Goal: Book appointment/travel/reservation

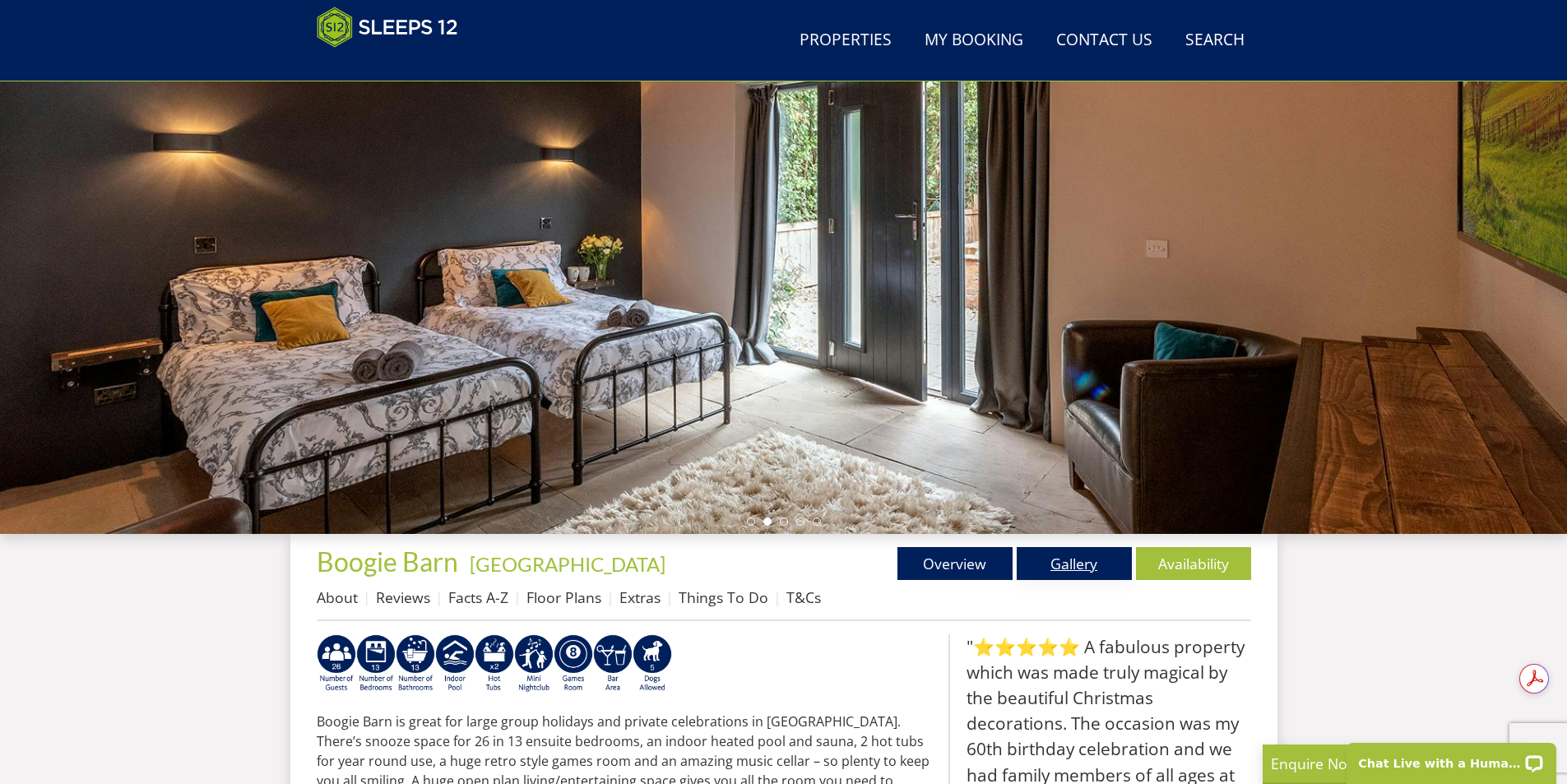
click at [1062, 565] on link "Gallery" at bounding box center [1075, 564] width 115 height 33
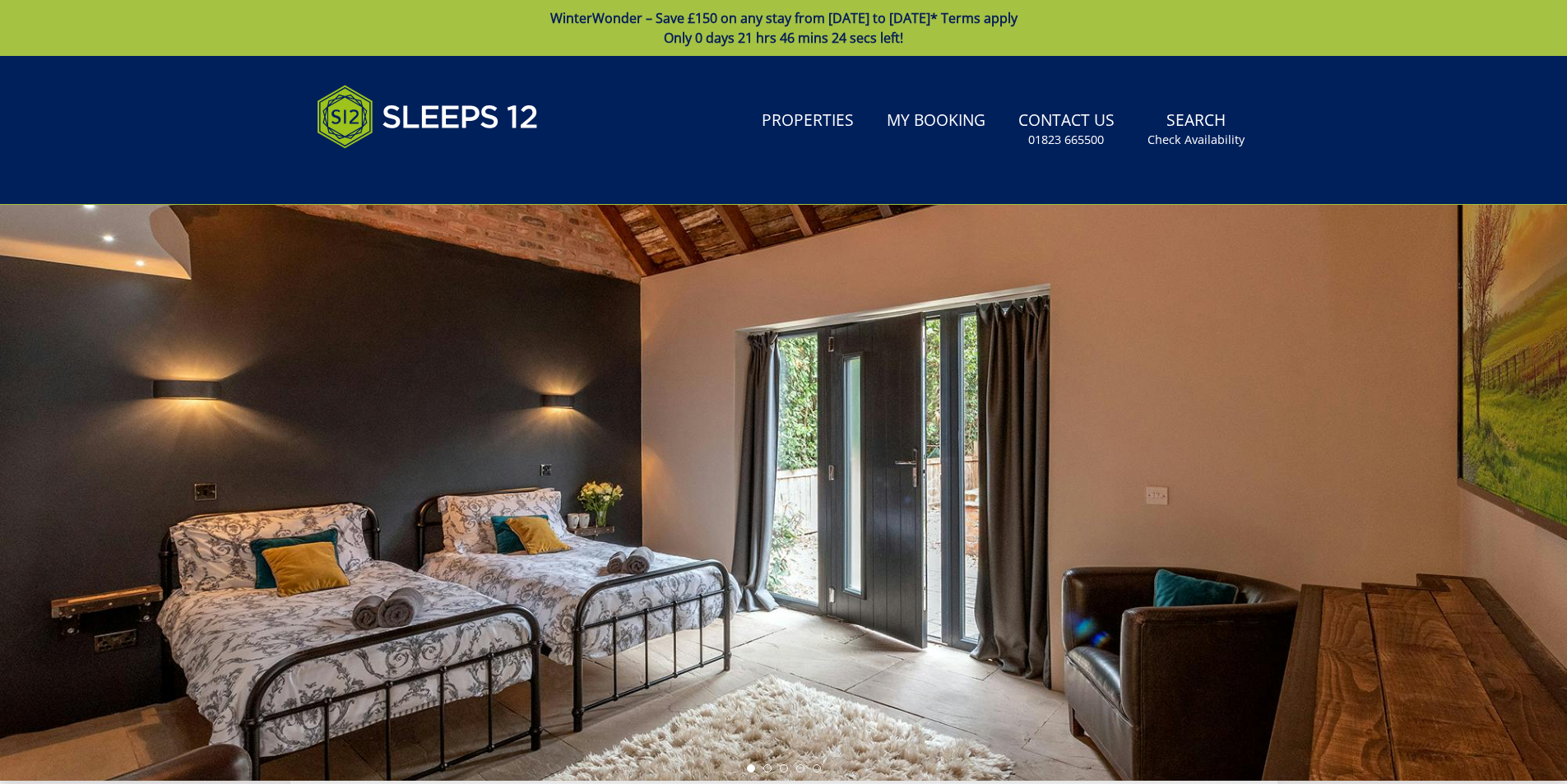
click at [1298, 444] on div at bounding box center [784, 493] width 1567 height 576
click at [1315, 429] on div at bounding box center [784, 493] width 1567 height 576
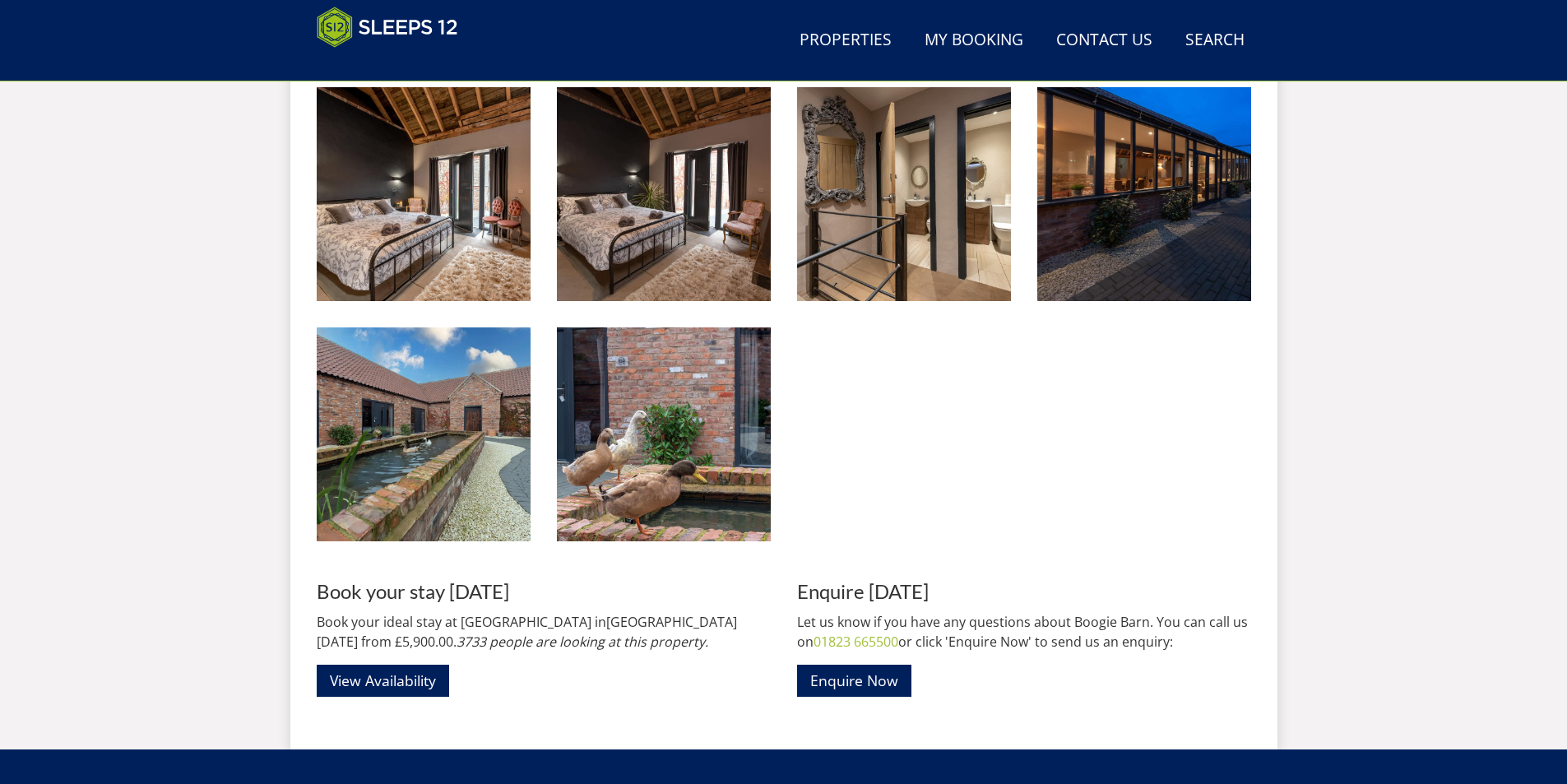
scroll to position [2086, 0]
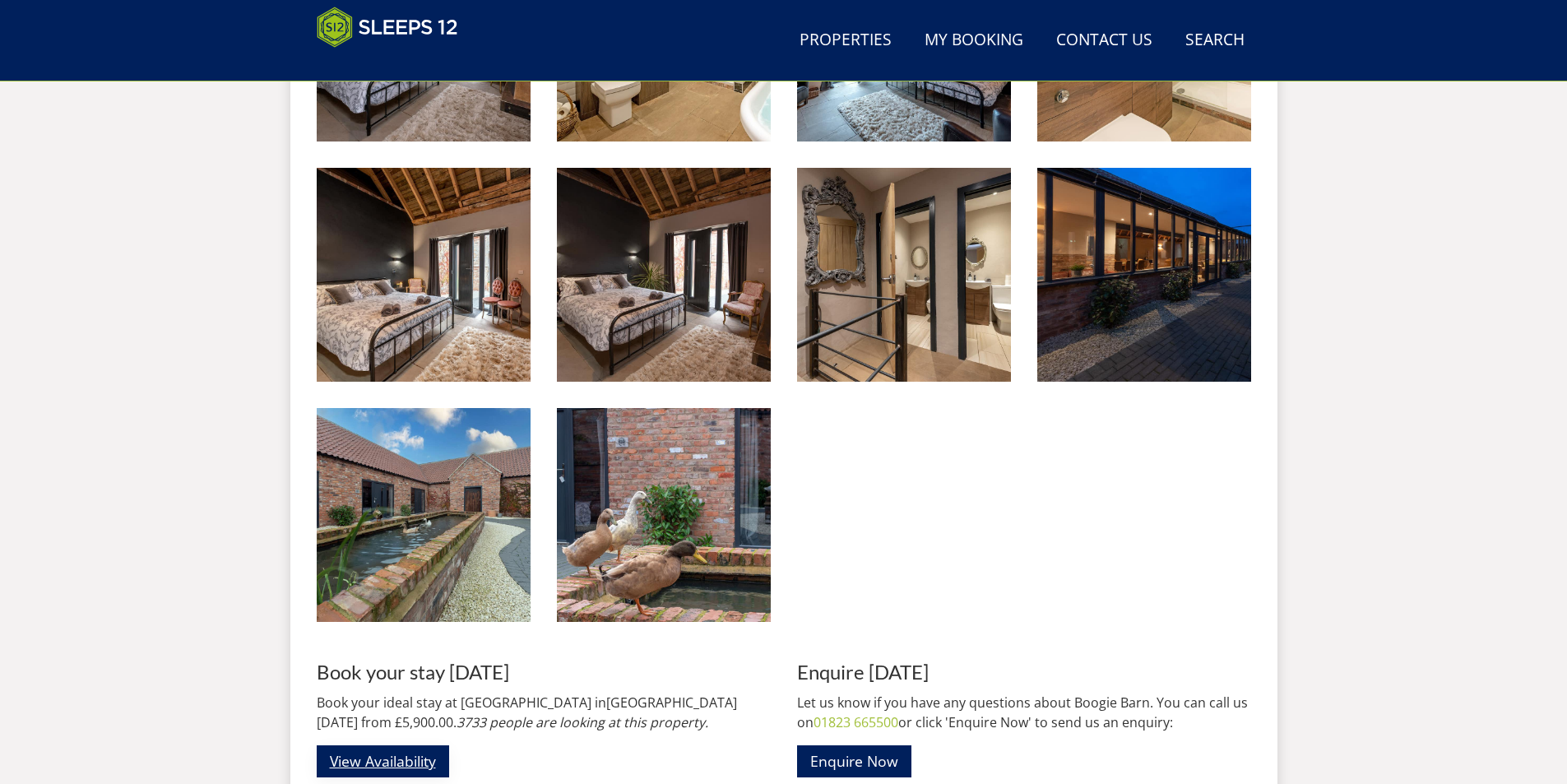
click at [389, 764] on link "View Availability" at bounding box center [383, 761] width 133 height 32
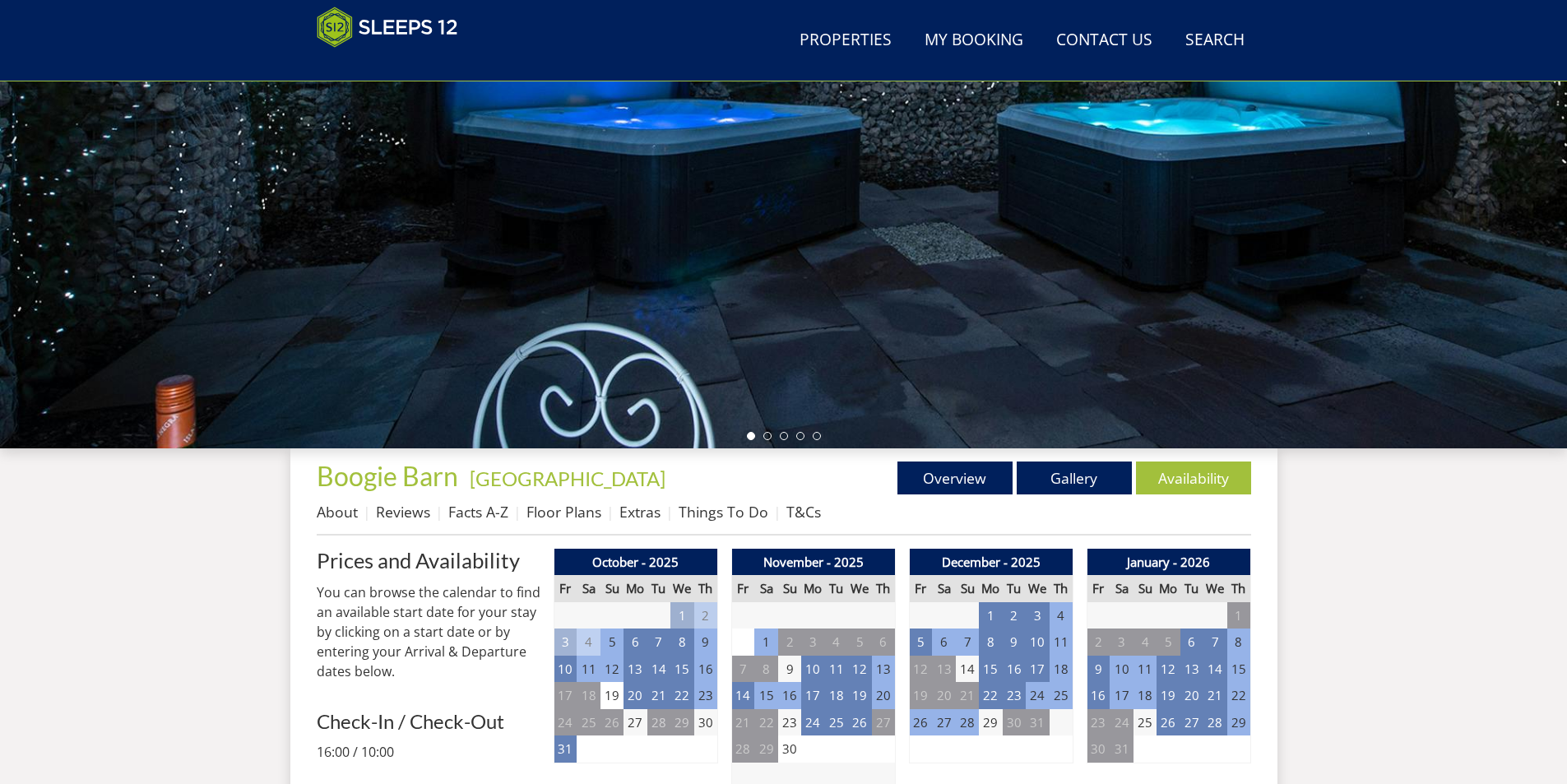
scroll to position [512, 0]
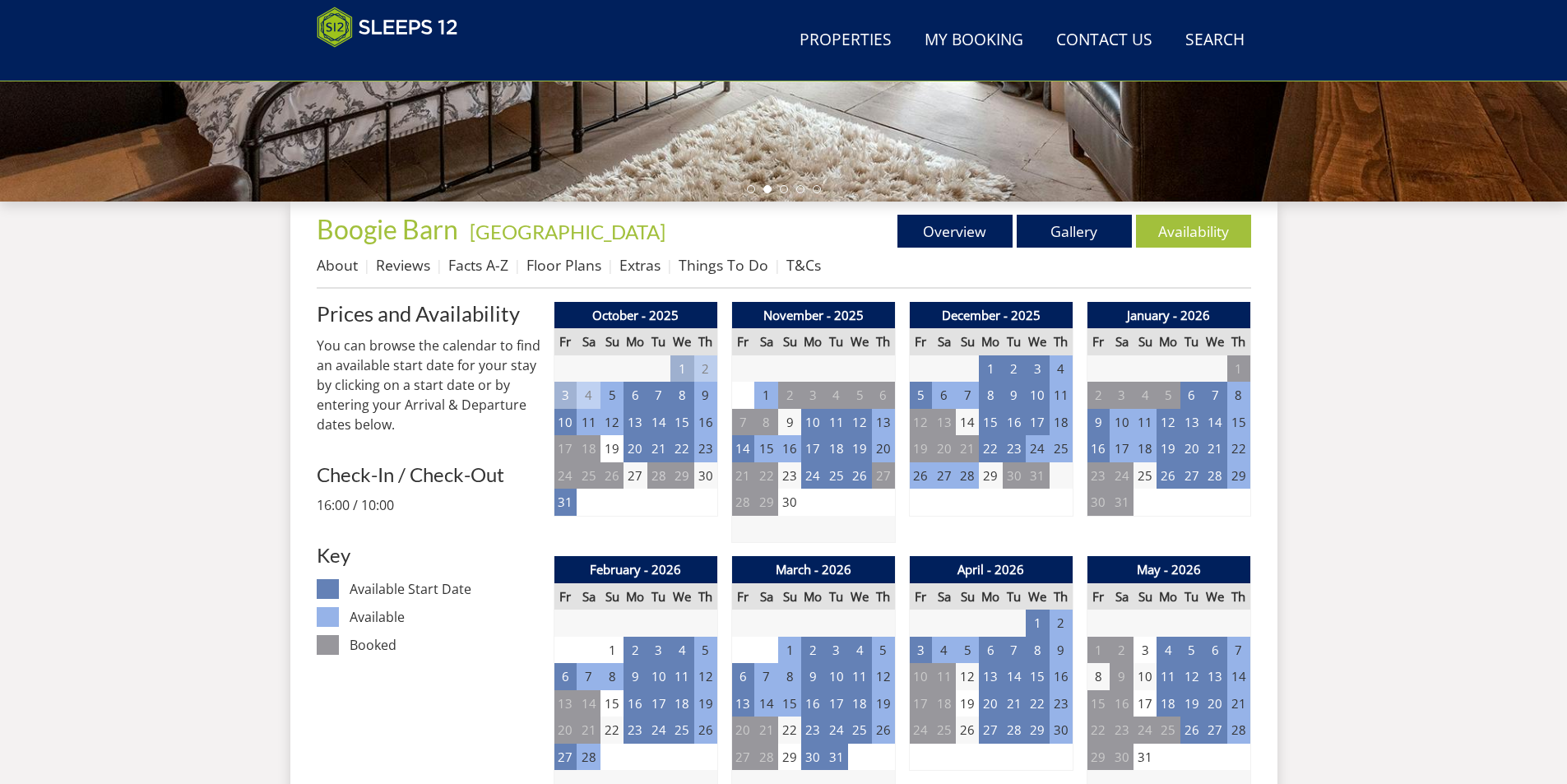
click at [924, 477] on td "26" at bounding box center [921, 476] width 23 height 27
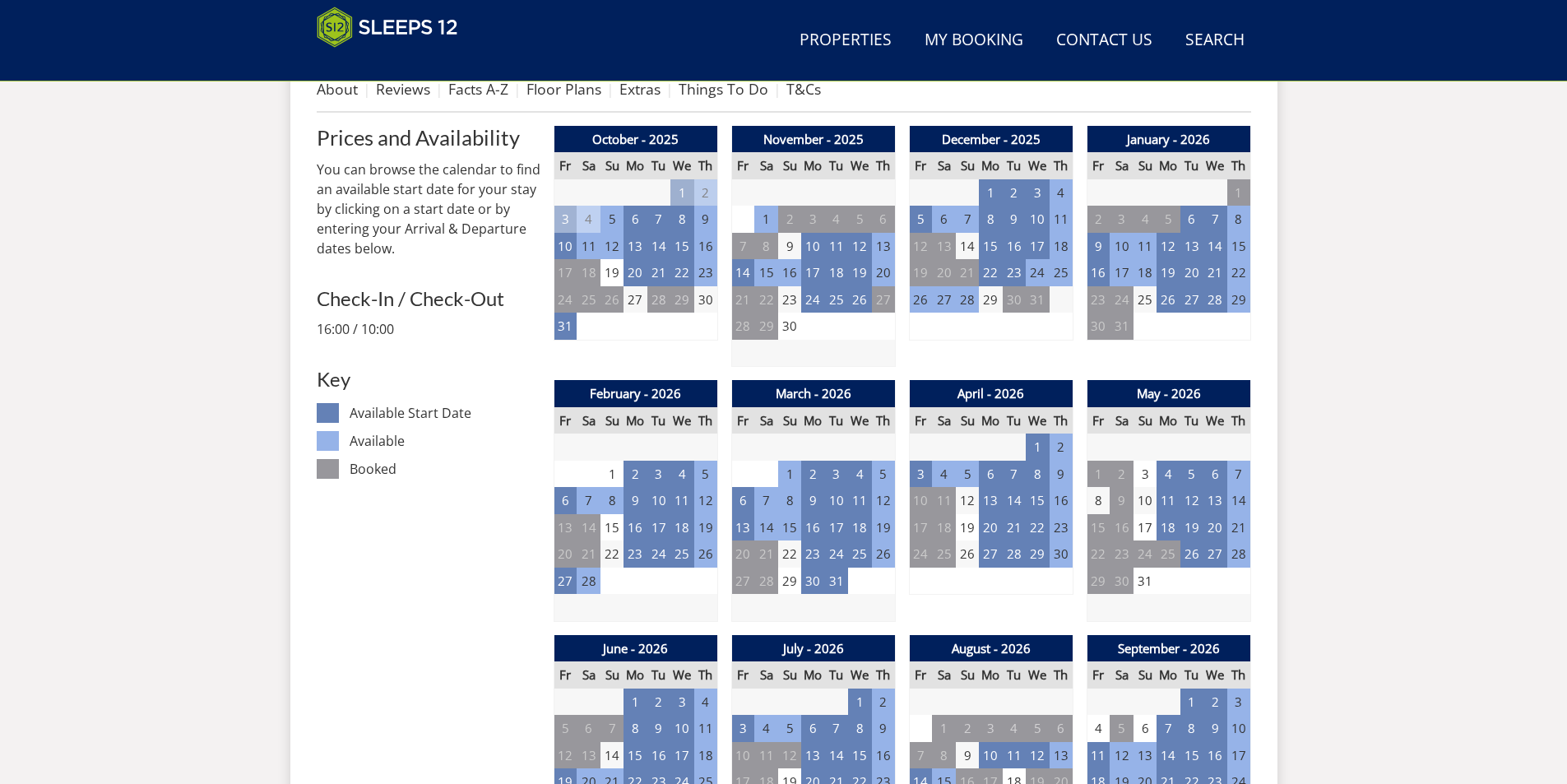
scroll to position [676, 0]
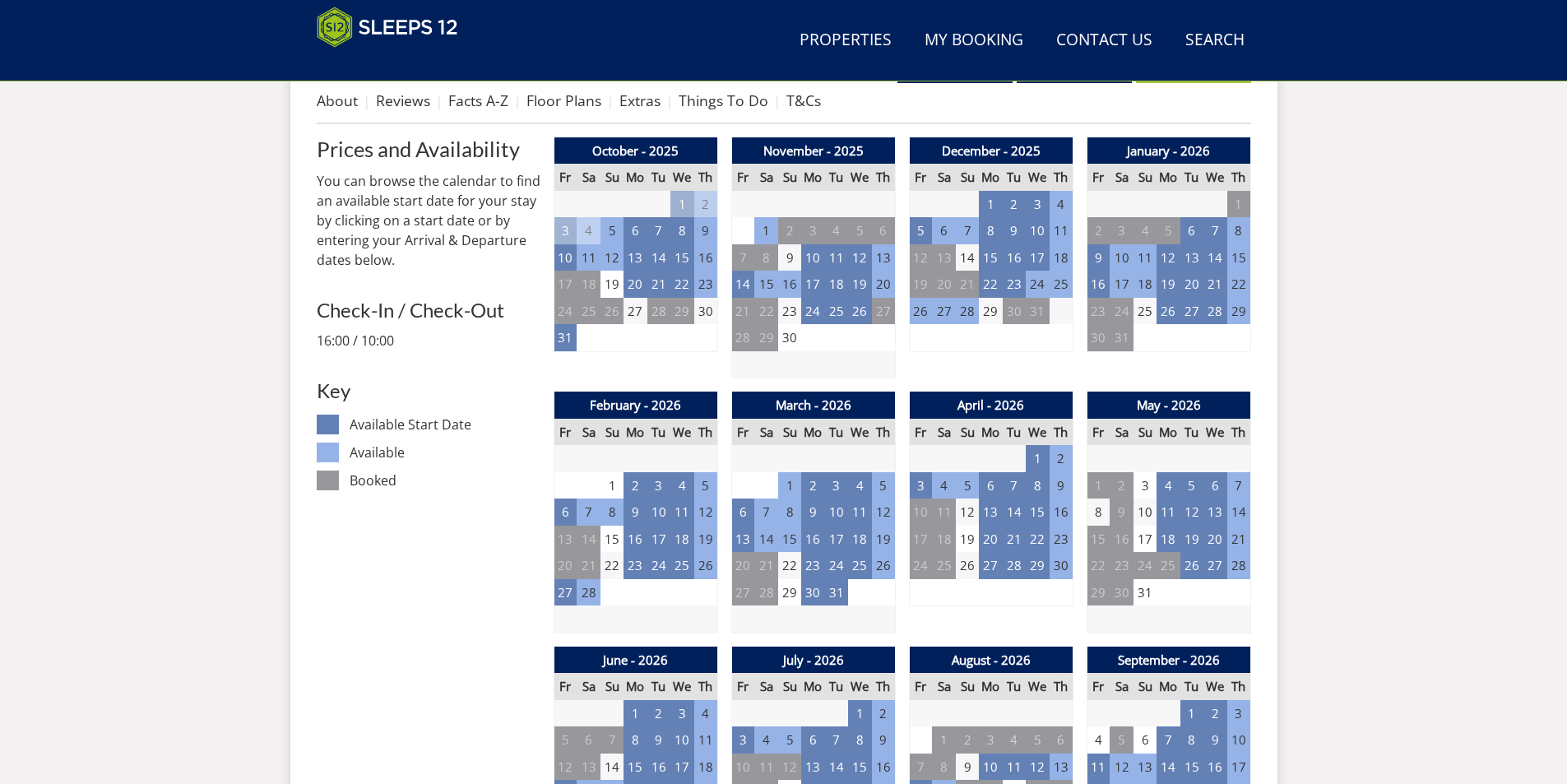
click at [918, 318] on td "26" at bounding box center [921, 311] width 23 height 27
click at [944, 312] on td "27" at bounding box center [944, 311] width 23 height 27
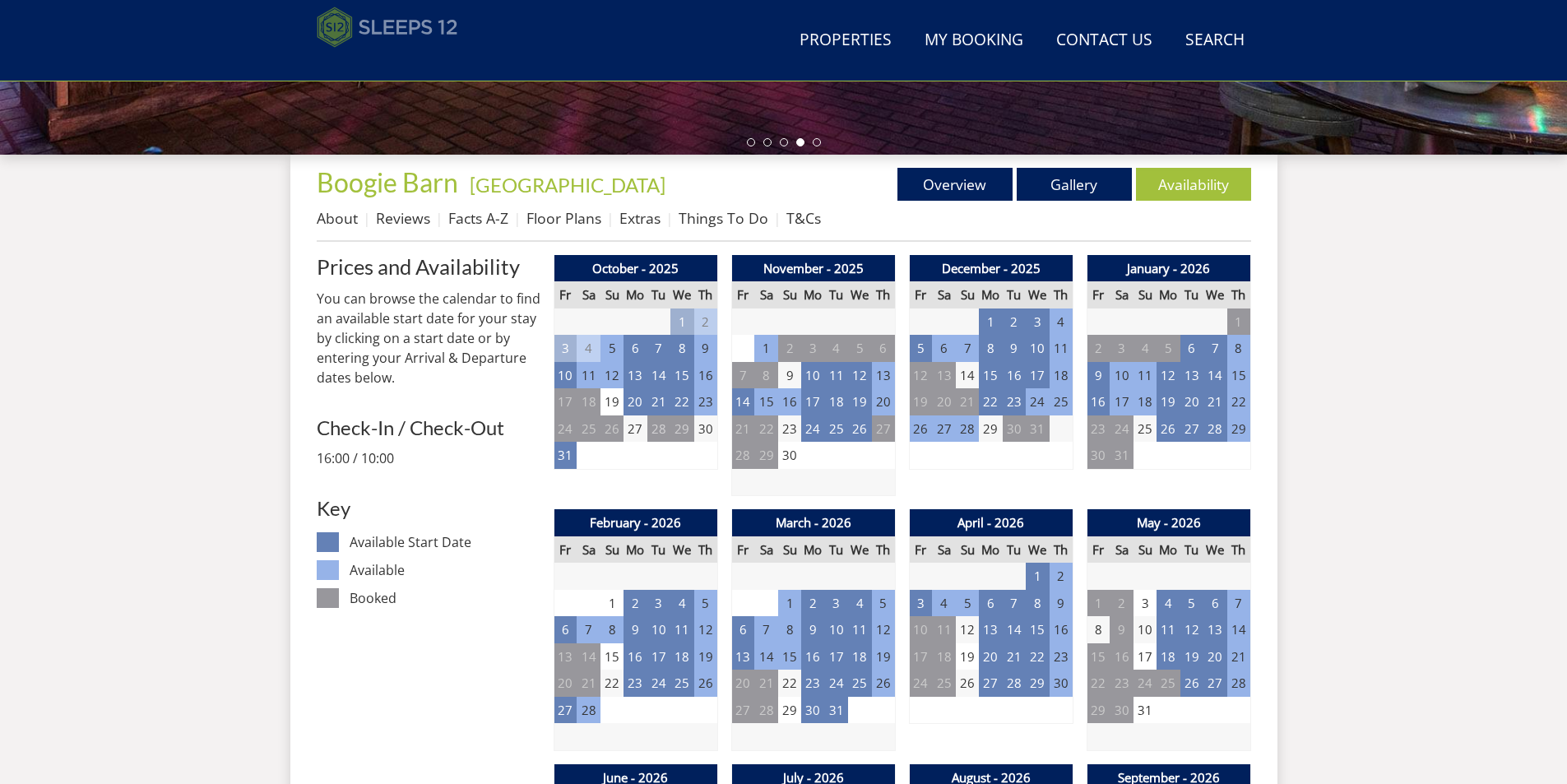
scroll to position [429, 0]
